Goal: Navigation & Orientation: Find specific page/section

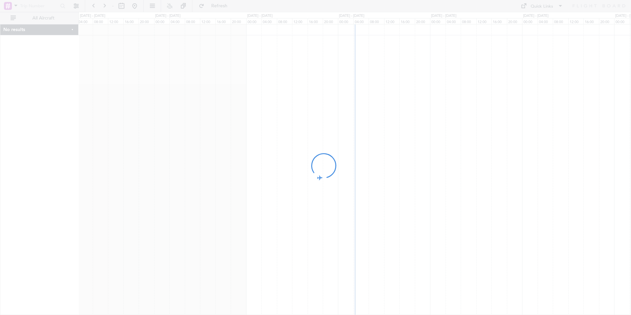
drag, startPoint x: 333, startPoint y: 116, endPoint x: 223, endPoint y: 104, distance: 111.2
click at [224, 104] on div at bounding box center [315, 157] width 631 height 315
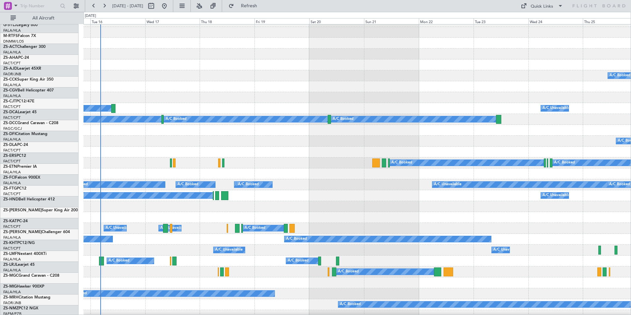
scroll to position [29, 0]
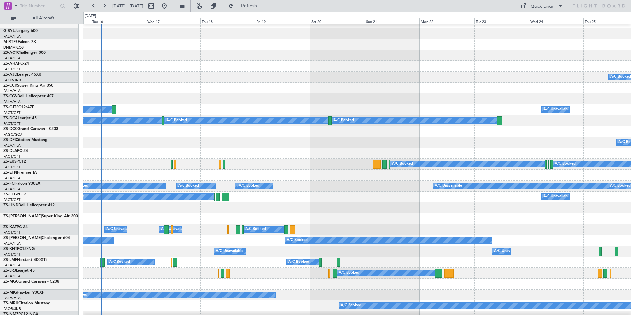
click at [149, 86] on div at bounding box center [356, 87] width 547 height 11
click at [204, 4] on button at bounding box center [199, 6] width 11 height 11
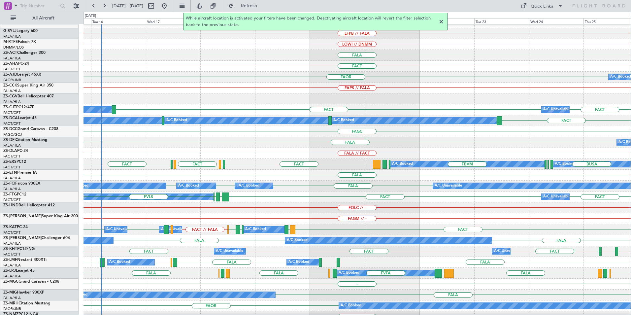
click at [441, 22] on div at bounding box center [441, 22] width 8 height 8
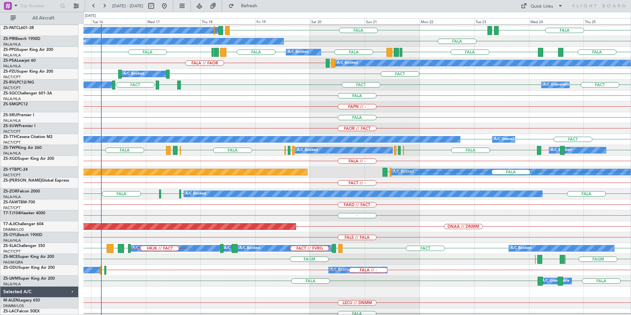
scroll to position [330, 0]
